Goal: Task Accomplishment & Management: Manage account settings

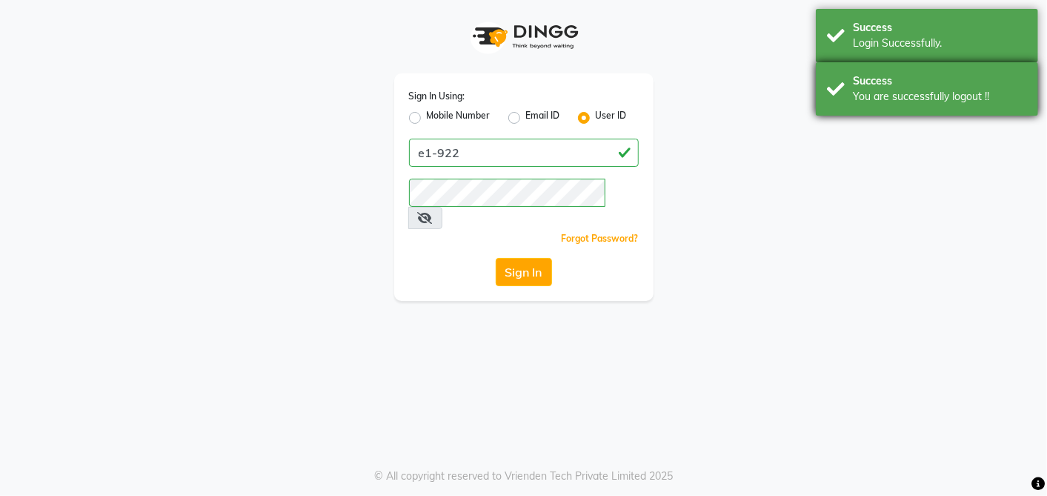
click at [918, 80] on div "Success" at bounding box center [940, 81] width 174 height 16
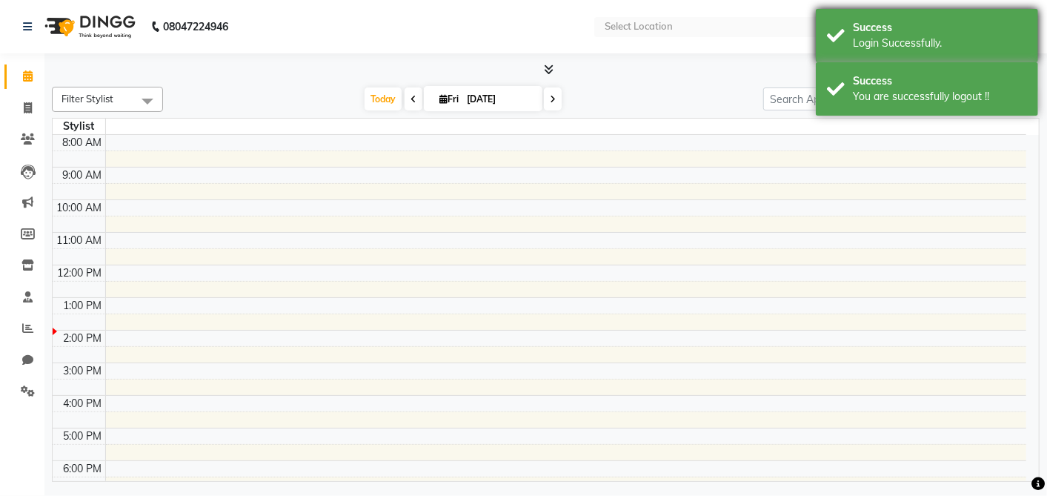
click at [909, 46] on div "Login Successfully." at bounding box center [940, 44] width 174 height 16
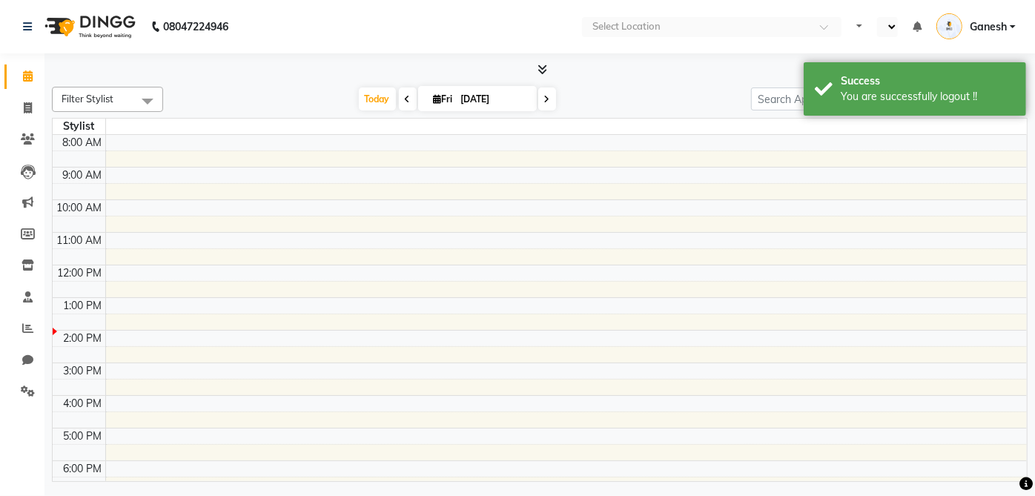
select select "en"
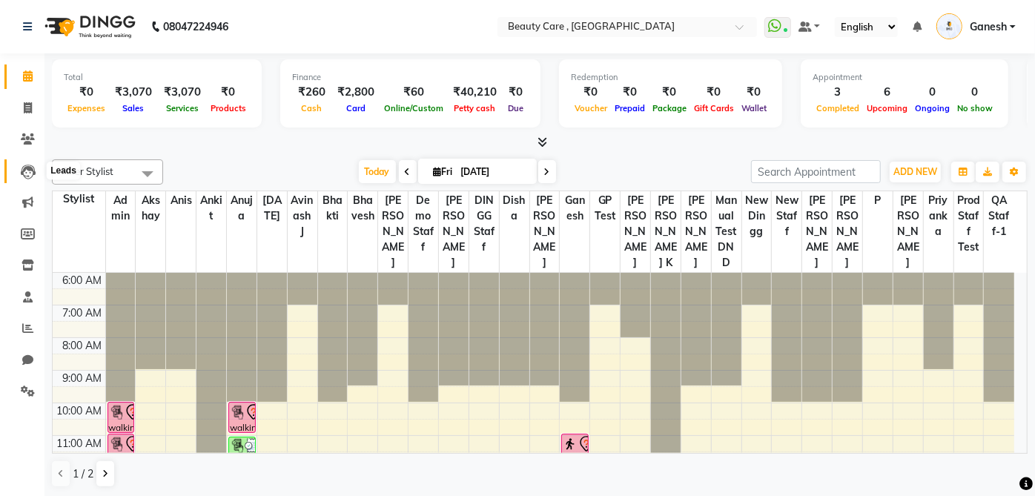
click at [27, 176] on icon at bounding box center [28, 172] width 15 height 15
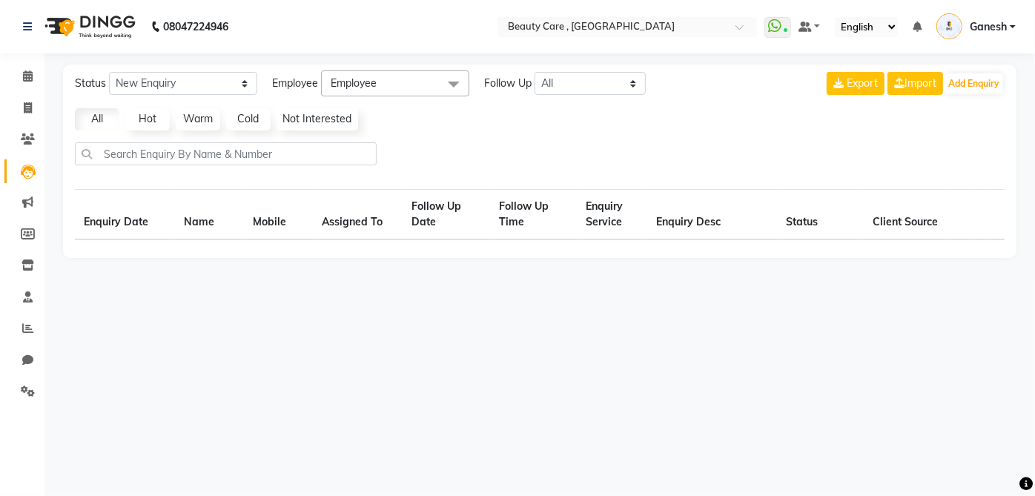
select select "10"
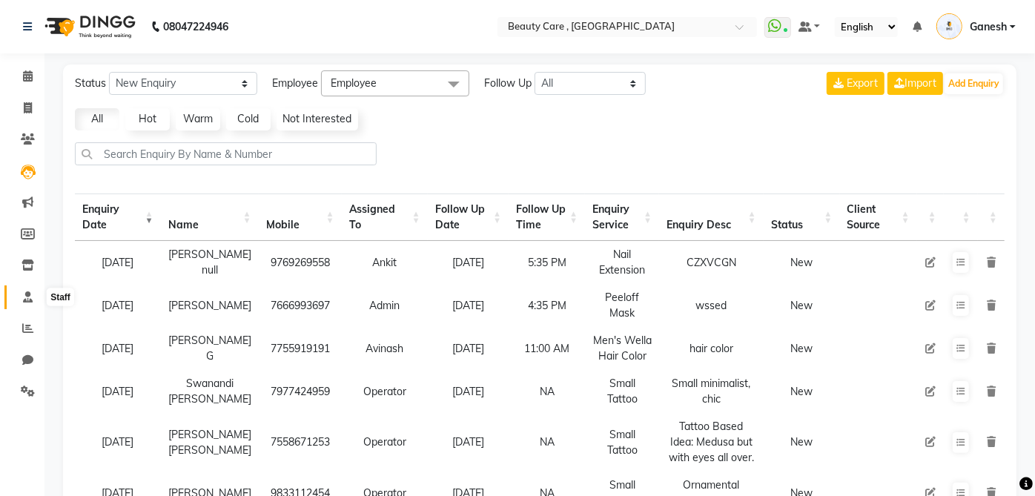
click at [27, 298] on icon at bounding box center [28, 296] width 10 height 11
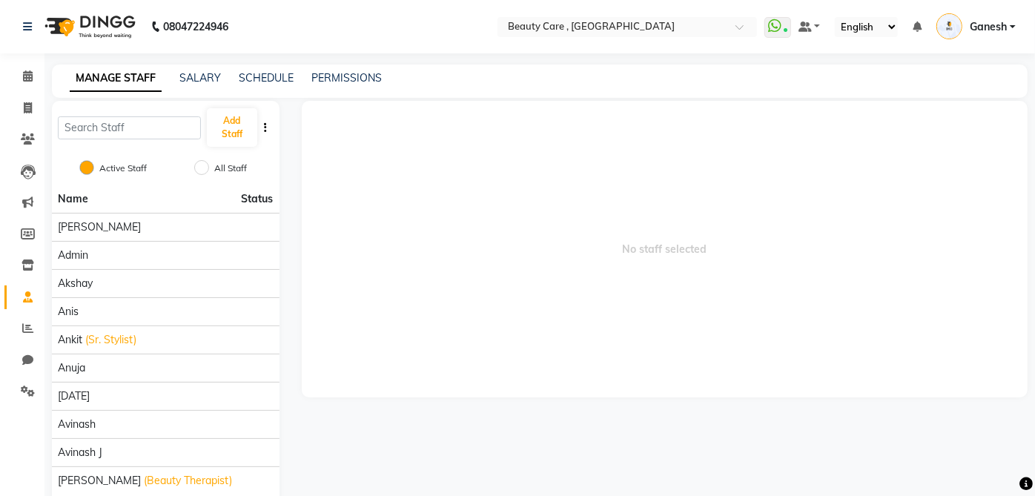
click at [127, 139] on div "Add Staff" at bounding box center [166, 127] width 228 height 53
click at [124, 127] on input "text" at bounding box center [129, 127] width 143 height 23
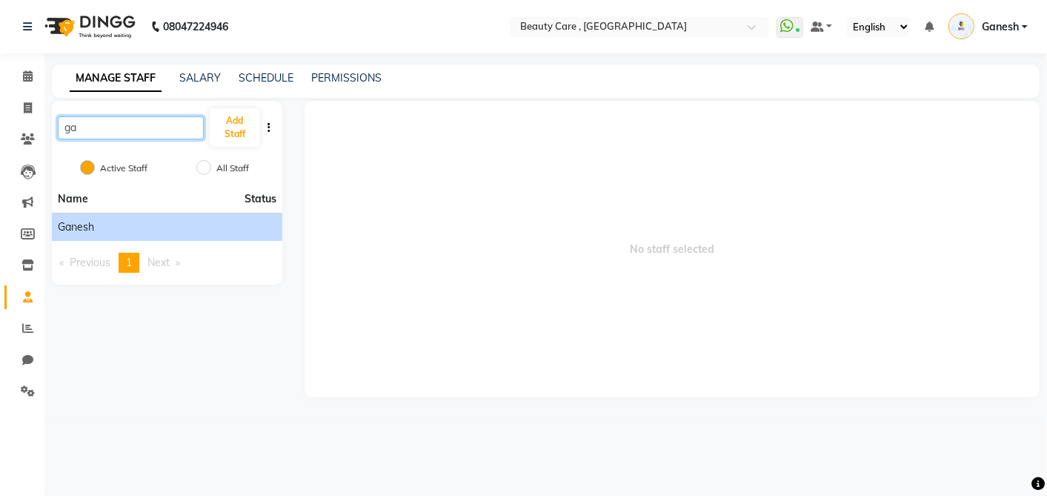
type input "ga"
click at [97, 224] on div "Ganesh" at bounding box center [167, 227] width 219 height 16
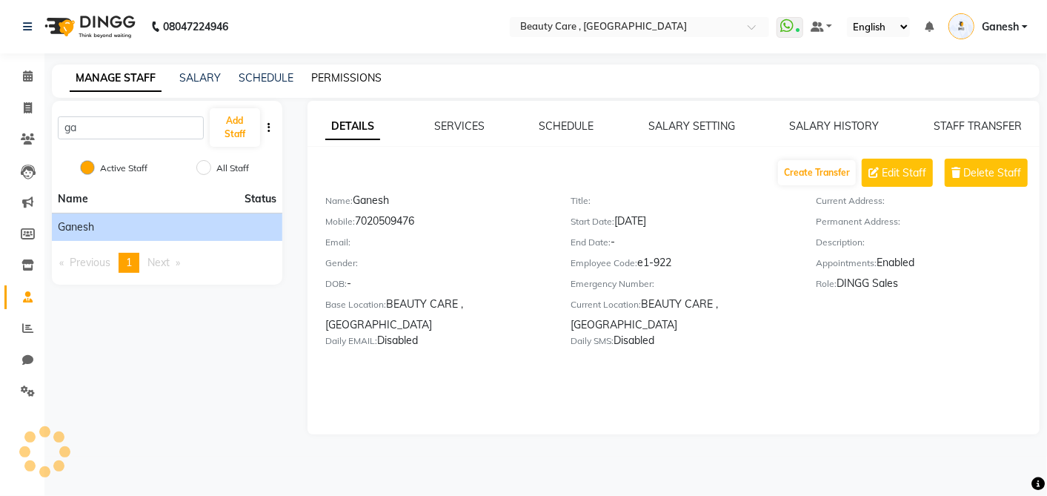
click at [347, 76] on link "PERMISSIONS" at bounding box center [346, 77] width 70 height 13
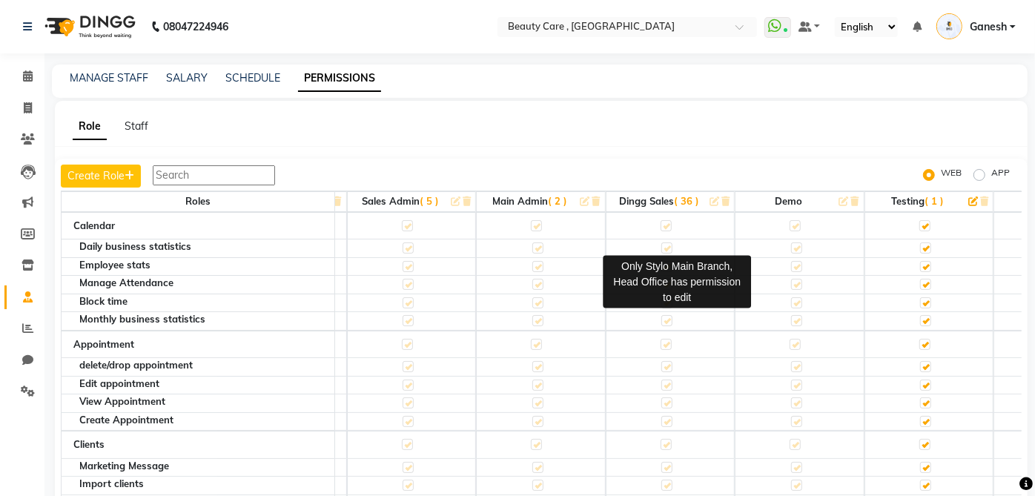
scroll to position [0, 89]
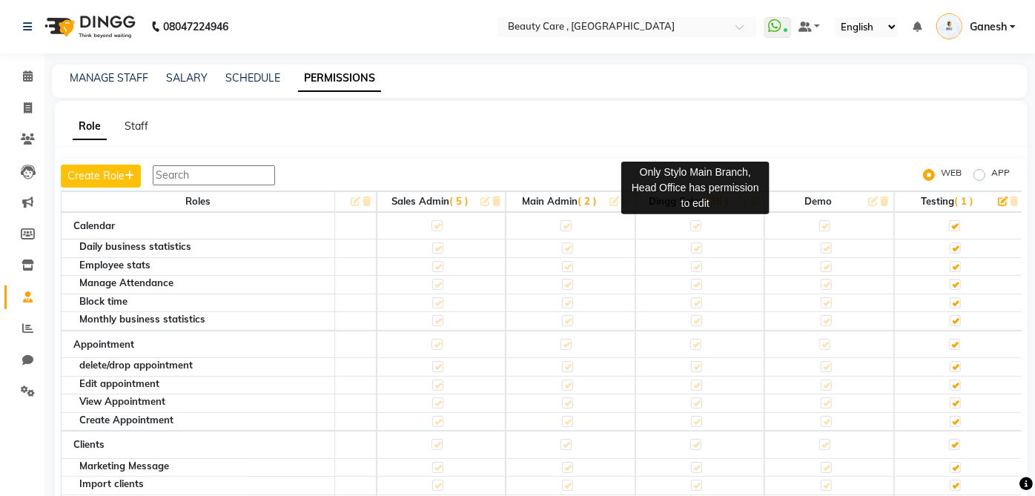
click at [697, 222] on label at bounding box center [695, 225] width 11 height 11
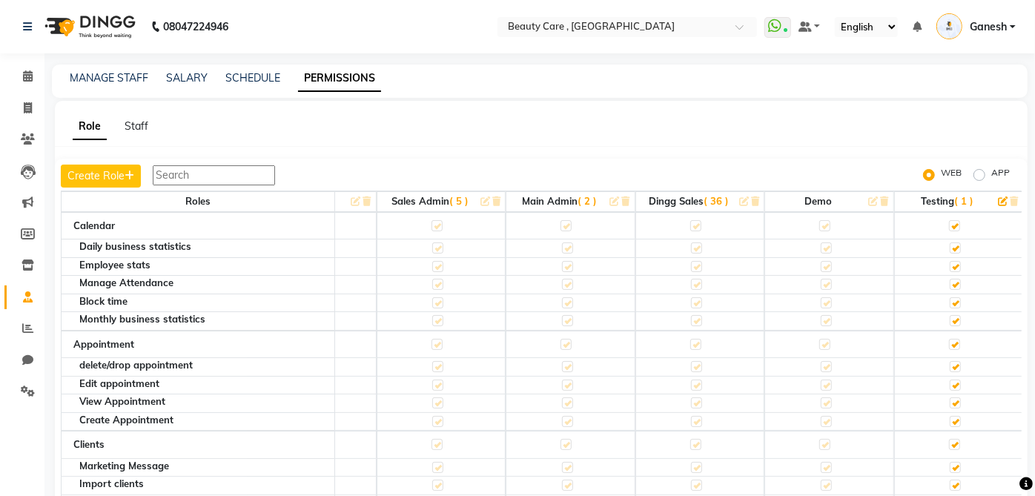
click at [697, 222] on label at bounding box center [695, 225] width 11 height 11
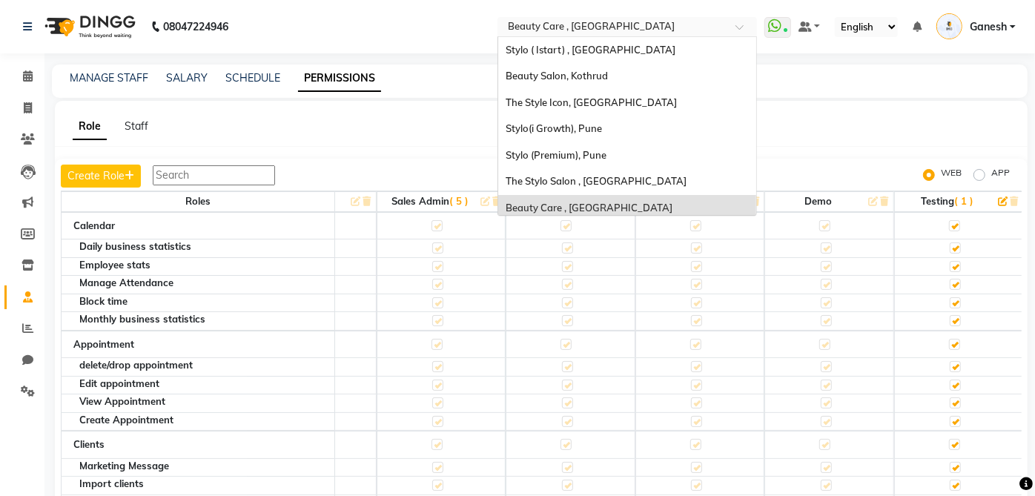
click at [620, 26] on input "text" at bounding box center [612, 28] width 215 height 15
click at [568, 179] on span "The Stylo Salon , [GEOGRAPHIC_DATA]" at bounding box center [596, 181] width 181 height 12
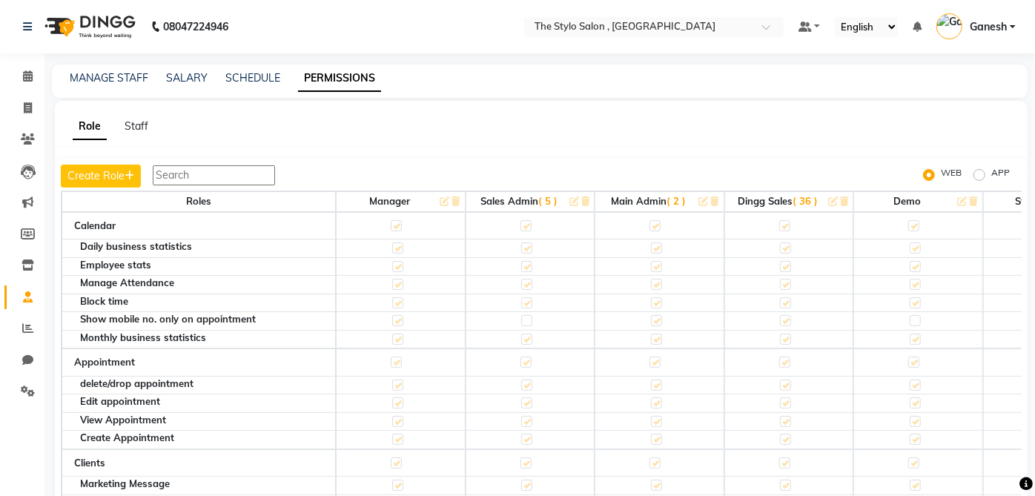
drag, startPoint x: 749, startPoint y: 231, endPoint x: 656, endPoint y: 167, distance: 112.9
click at [656, 167] on div "Create Role WEB APP" at bounding box center [541, 176] width 961 height 23
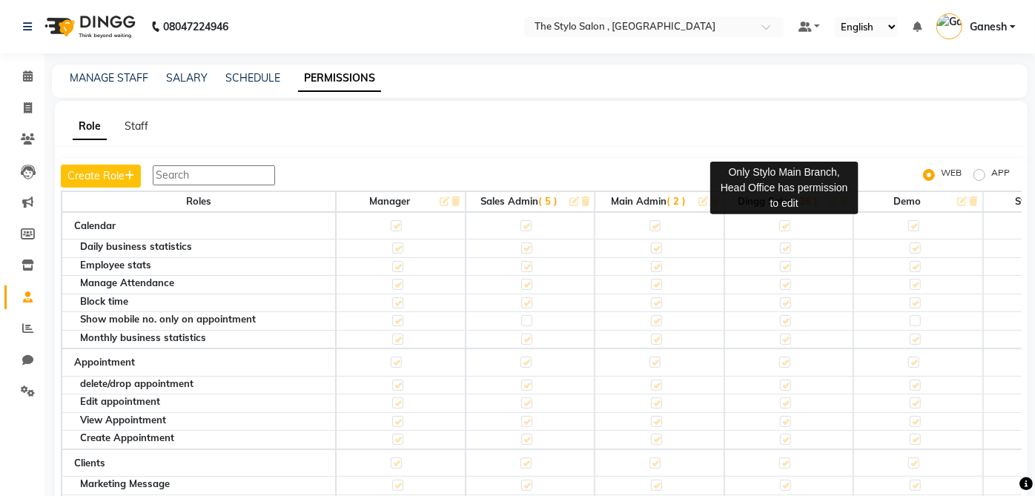
click at [783, 223] on label at bounding box center [784, 225] width 11 height 11
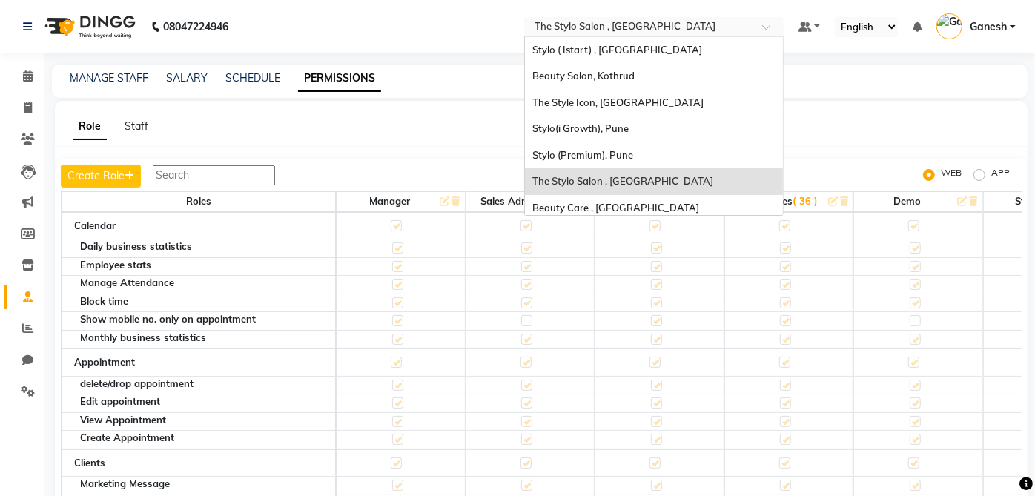
click at [611, 23] on input "text" at bounding box center [638, 28] width 215 height 15
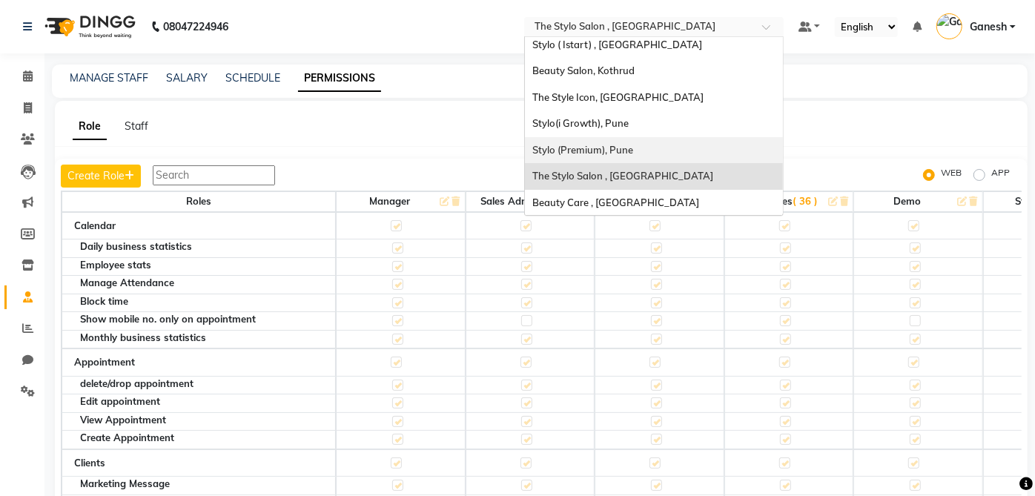
scroll to position [6, 0]
click at [332, 129] on div "Role Staff" at bounding box center [532, 127] width 955 height 16
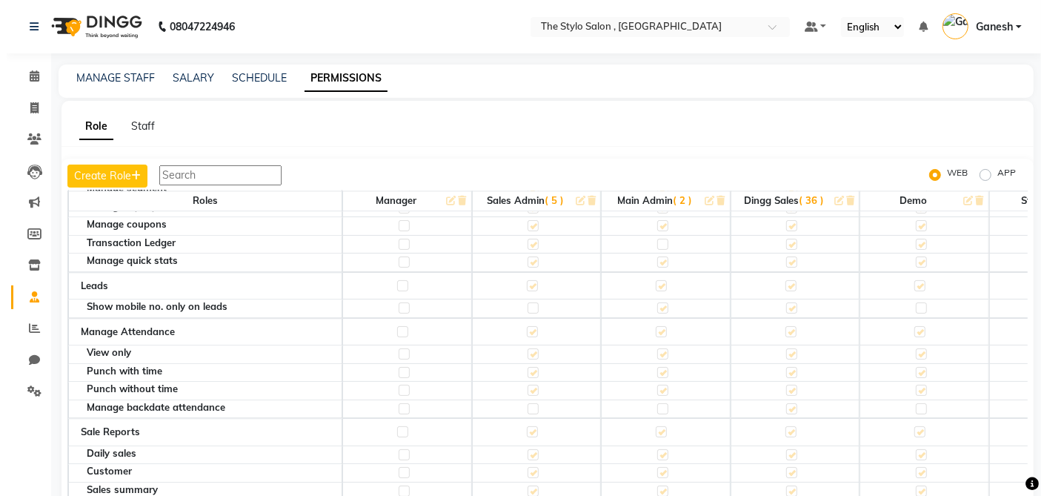
scroll to position [2388, 0]
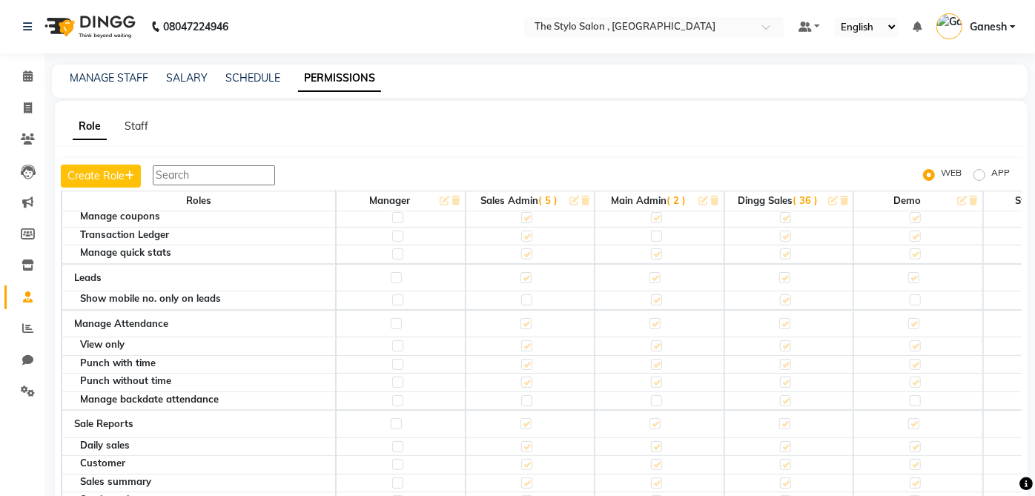
click at [986, 31] on span "Ganesh" at bounding box center [988, 27] width 37 height 16
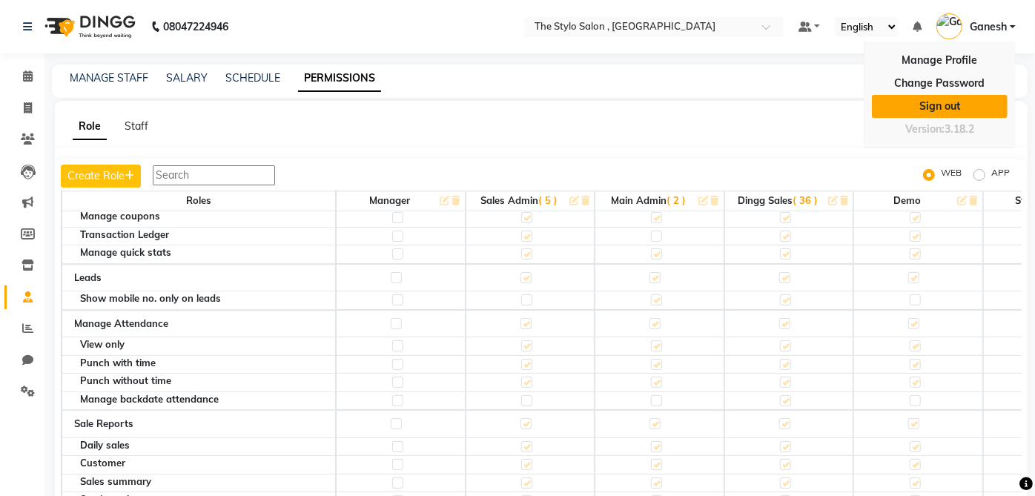
click at [947, 104] on link "Sign out" at bounding box center [940, 106] width 136 height 23
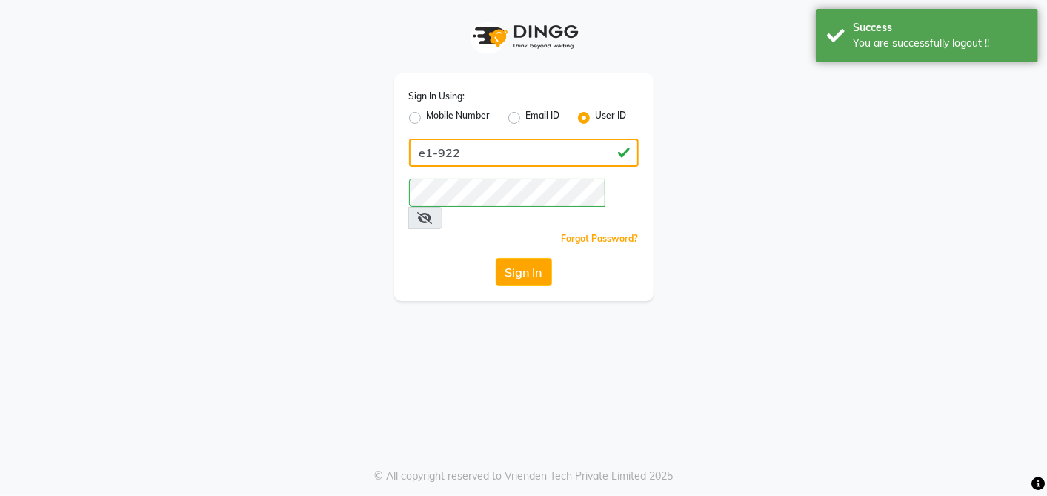
click at [509, 150] on input "e1-922" at bounding box center [524, 153] width 230 height 28
click at [534, 156] on input "e1-922" at bounding box center [524, 153] width 230 height 28
type input "e"
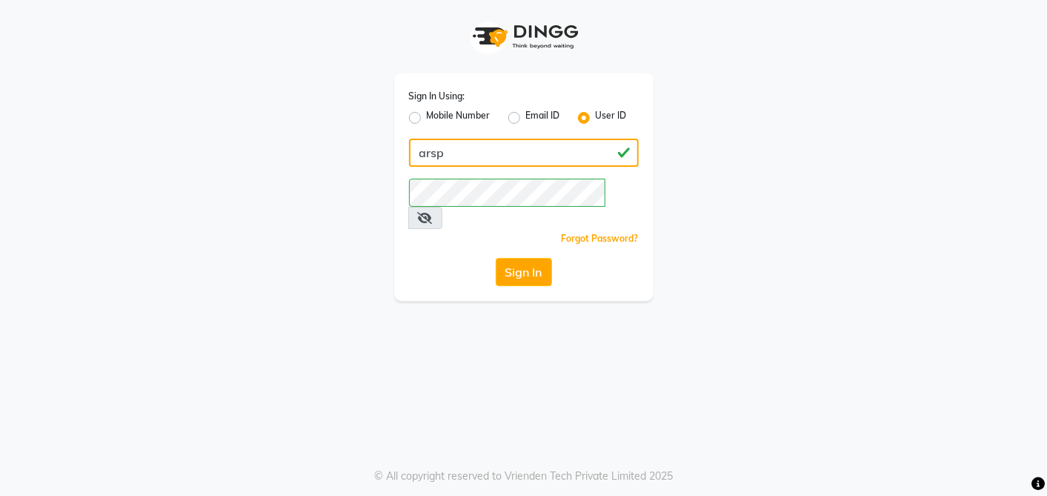
type input "arsp"
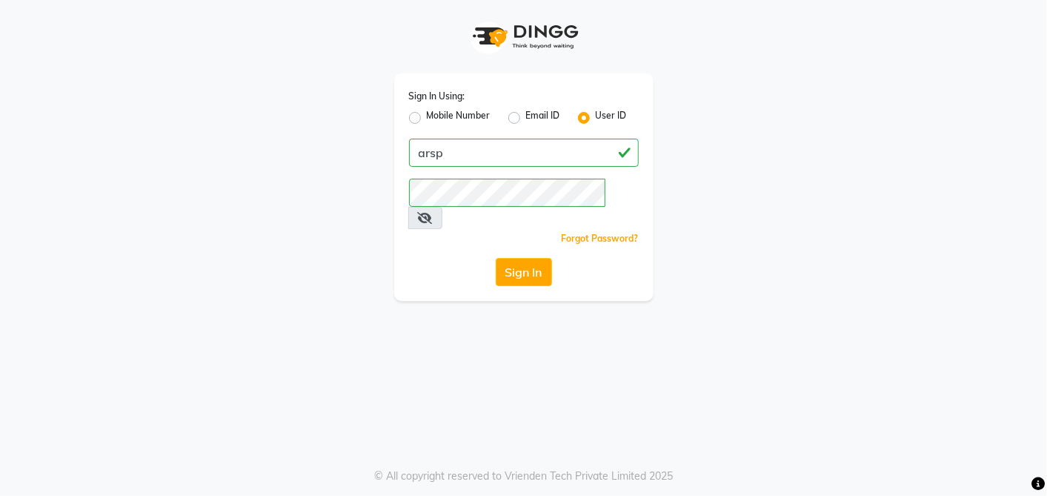
click at [396, 262] on div "Sign In Using: Mobile Number Email ID User ID arsp Remember me Forgot Password?…" at bounding box center [523, 187] width 259 height 228
click at [526, 258] on button "Sign In" at bounding box center [524, 272] width 56 height 28
